Goal: Check status: Check status

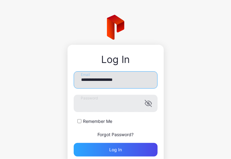
click at [134, 76] on input "**********" at bounding box center [116, 79] width 84 height 17
click at [136, 76] on input "**********" at bounding box center [116, 79] width 84 height 17
type input "**********"
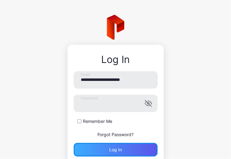
click at [111, 149] on div "Log in" at bounding box center [115, 149] width 13 height 5
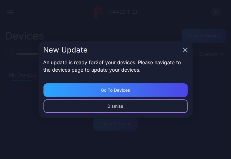
click at [86, 107] on div "Dismiss" at bounding box center [116, 106] width 144 height 14
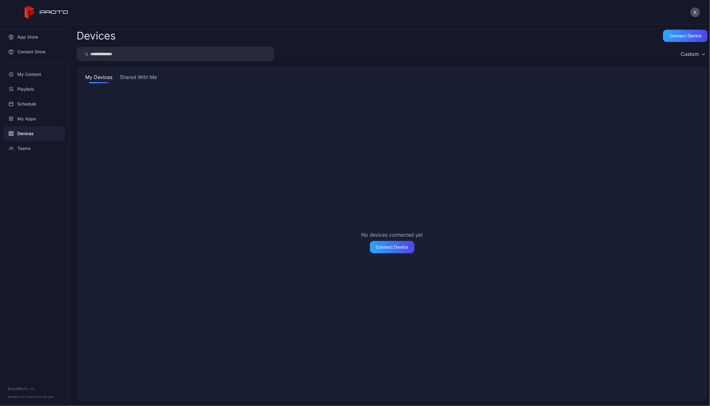
click at [133, 74] on button "Shared With Me" at bounding box center [139, 78] width 40 height 10
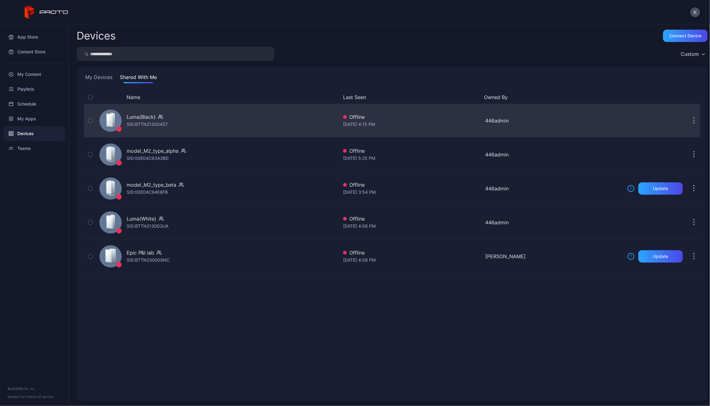
click at [175, 115] on div "Luma(Black) SID: BTTN21300457" at bounding box center [217, 120] width 241 height 31
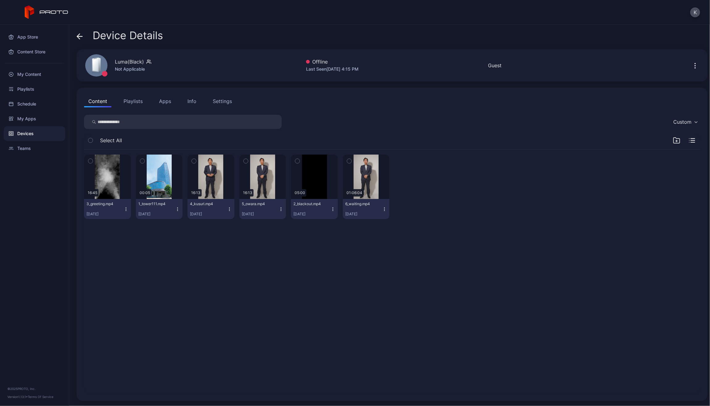
click at [231, 139] on icon "button" at bounding box center [692, 140] width 6 height 4
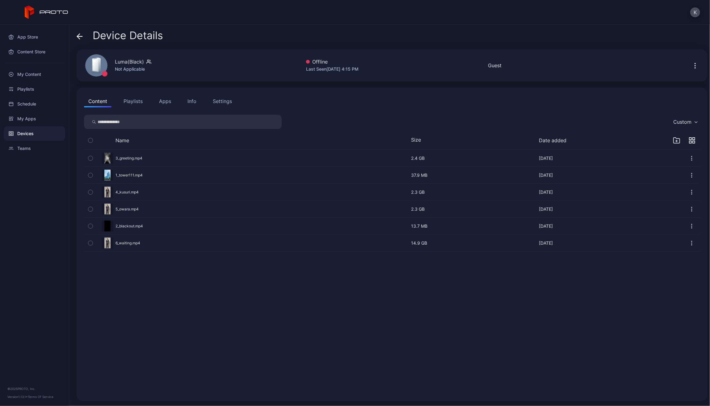
click at [116, 136] on div "Name Size Date added" at bounding box center [392, 142] width 616 height 16
click at [119, 138] on button "Name" at bounding box center [122, 140] width 14 height 6
click at [136, 103] on button "Playlists" at bounding box center [133, 101] width 28 height 12
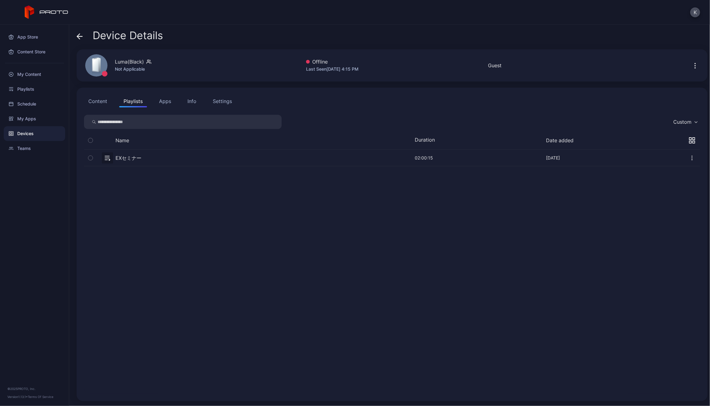
click at [102, 98] on button "Content" at bounding box center [97, 101] width 27 height 12
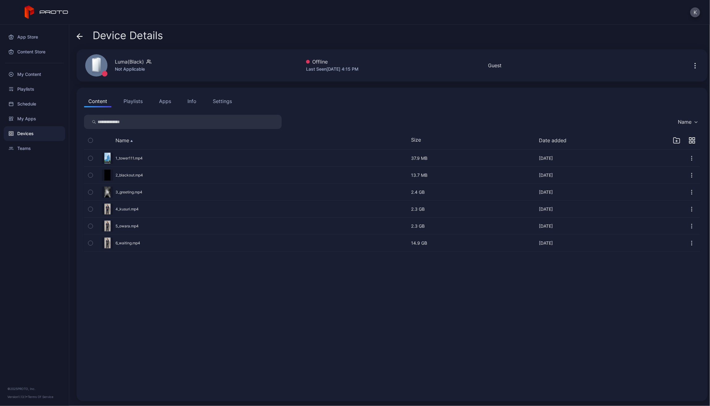
click at [79, 36] on icon at bounding box center [80, 36] width 6 height 6
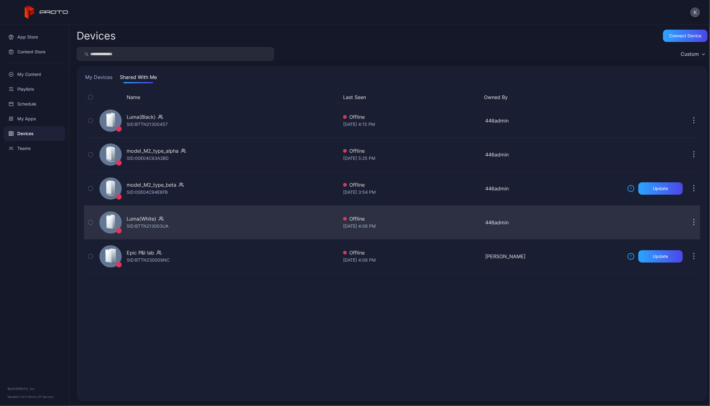
click at [134, 159] on div "SID: BTTN213003UA" at bounding box center [148, 226] width 42 height 7
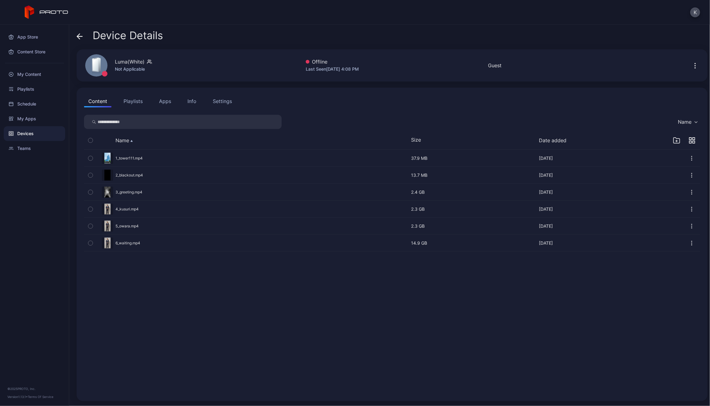
click at [126, 101] on button "Playlists" at bounding box center [133, 101] width 28 height 12
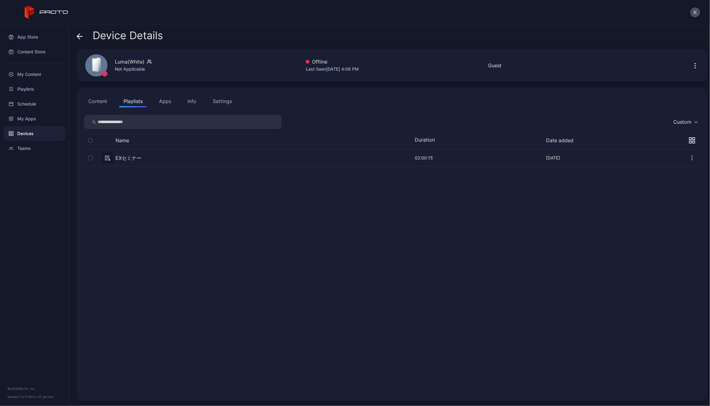
click at [101, 102] on button "Content" at bounding box center [97, 101] width 27 height 12
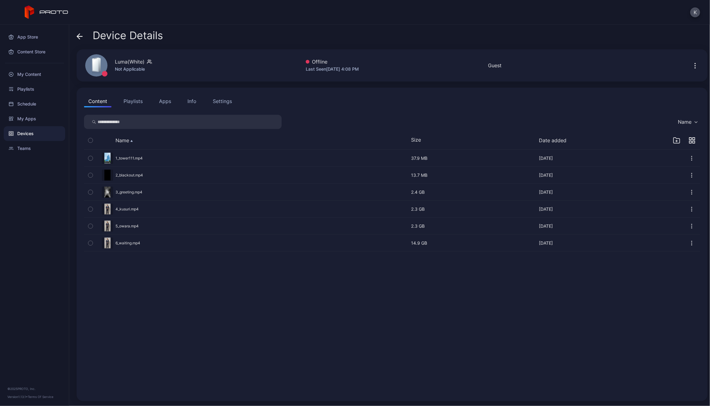
click at [79, 37] on icon at bounding box center [80, 36] width 6 height 6
